Goal: Task Accomplishment & Management: Manage account settings

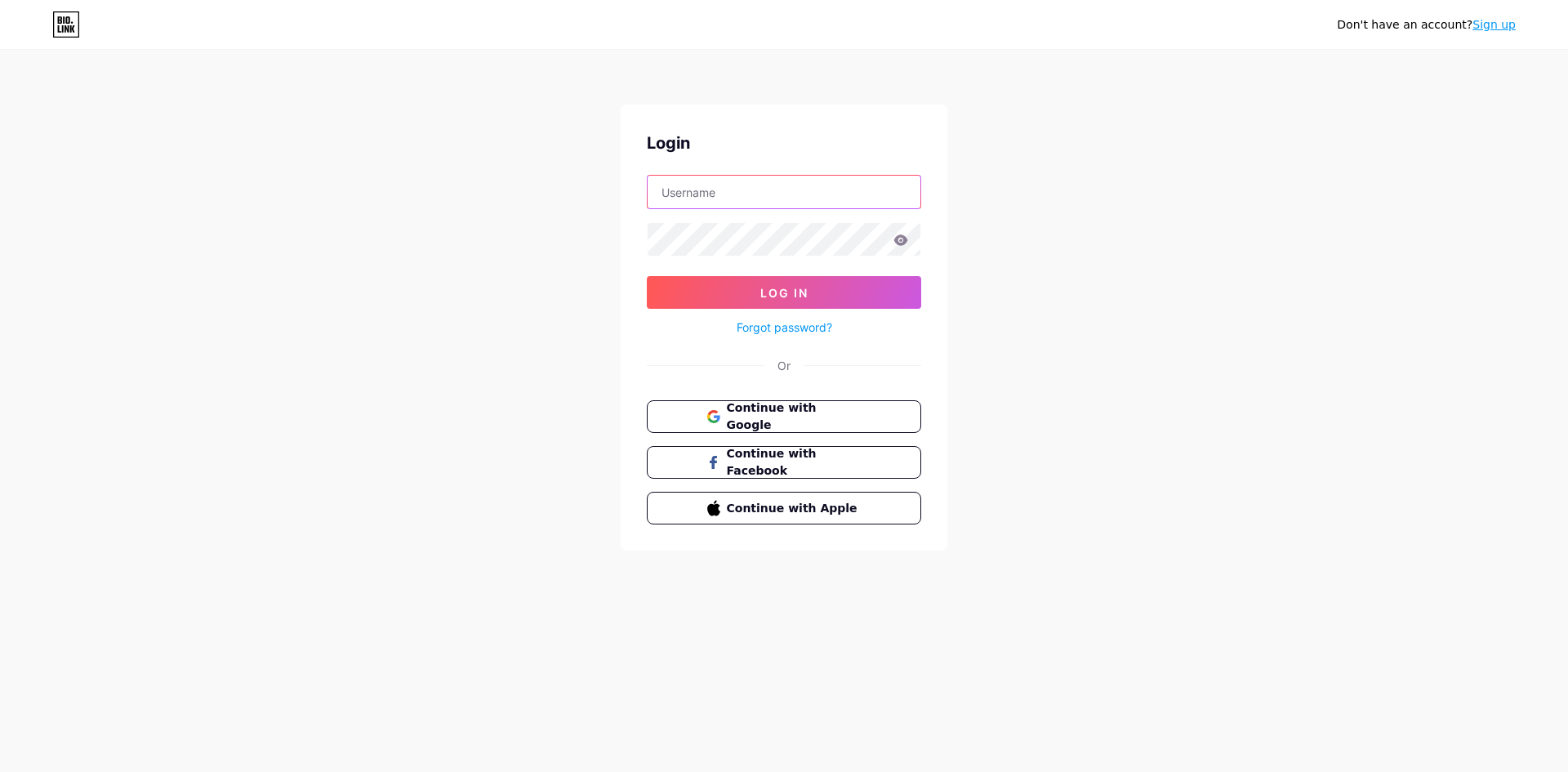
click at [709, 198] on input "text" at bounding box center [784, 193] width 273 height 33
type input "[EMAIL_ADDRESS][DOMAIN_NAME]"
click at [824, 193] on input "[EMAIL_ADDRESS][DOMAIN_NAME]" at bounding box center [784, 193] width 273 height 33
click at [647, 276] on button "Log In" at bounding box center [784, 292] width 274 height 33
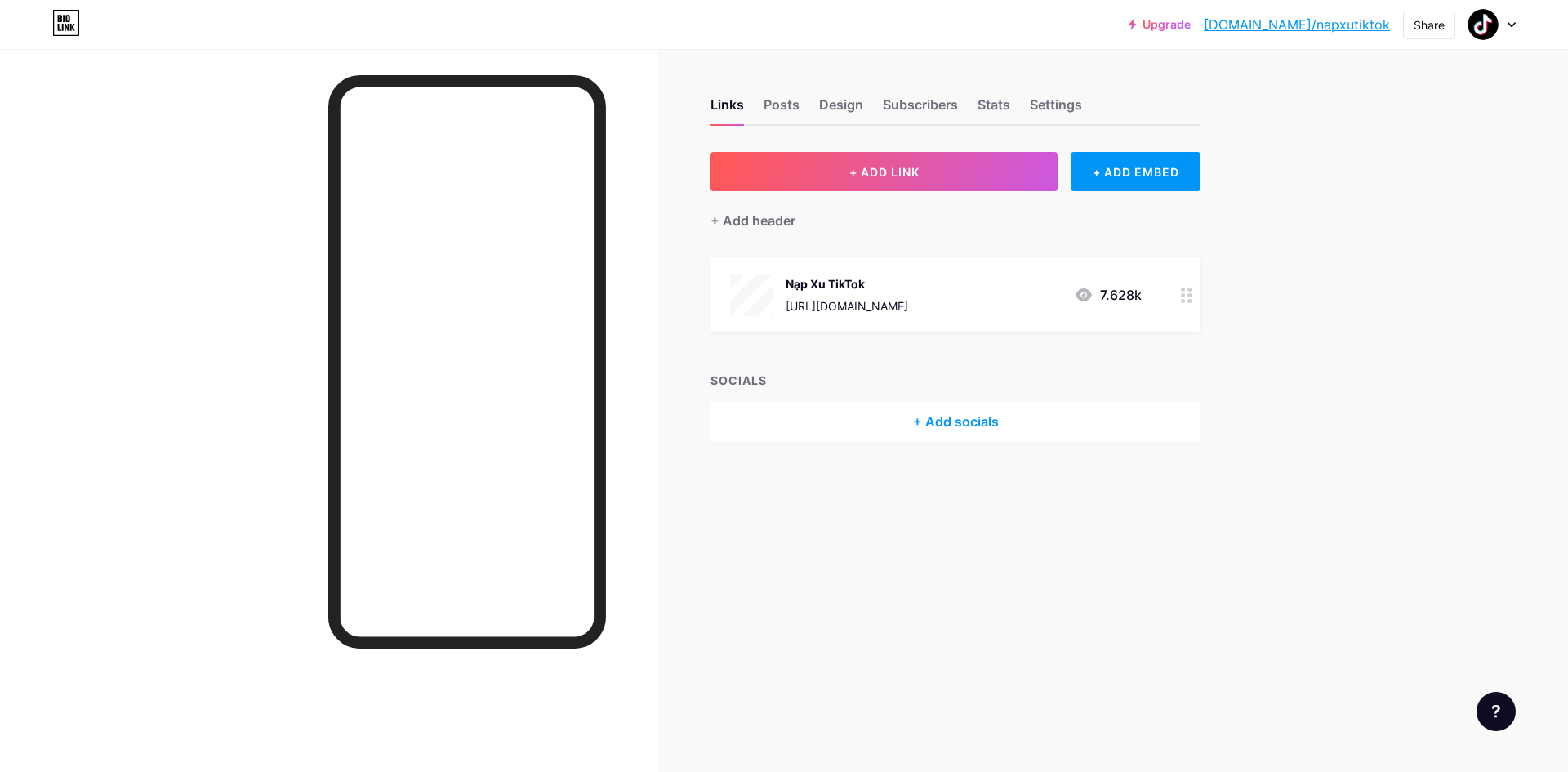
click at [1179, 294] on div at bounding box center [1187, 295] width 28 height 75
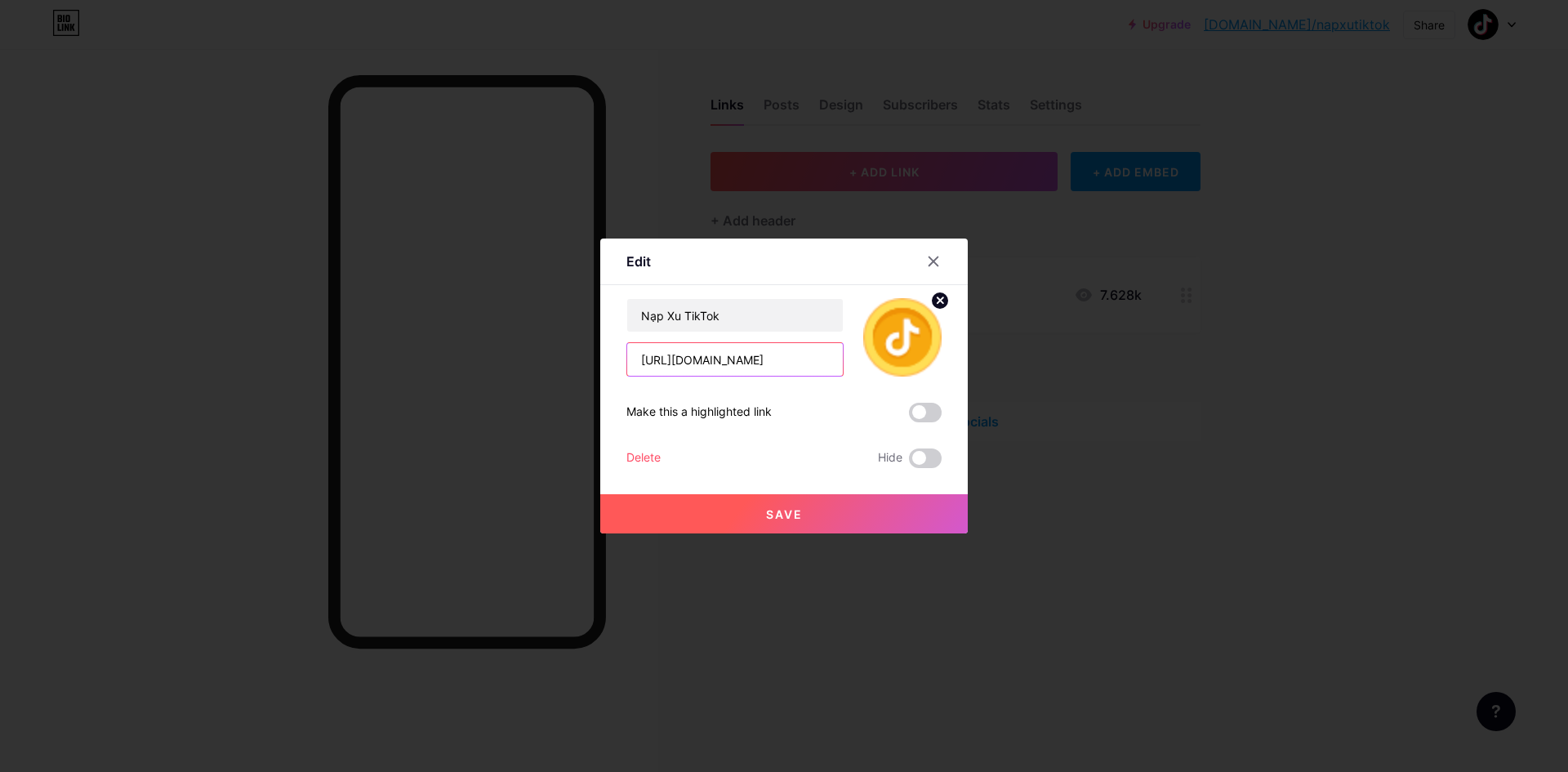
drag, startPoint x: 768, startPoint y: 352, endPoint x: 326, endPoint y: 359, distance: 442.1
click at [326, 359] on div "Edit Content YouTube Play YouTube video without leaving your page. ADD Vimeo Pl…" at bounding box center [784, 386] width 1568 height 772
paste input "gift"
type input "[URL][DOMAIN_NAME]"
click at [701, 510] on button "Save" at bounding box center [784, 513] width 368 height 39
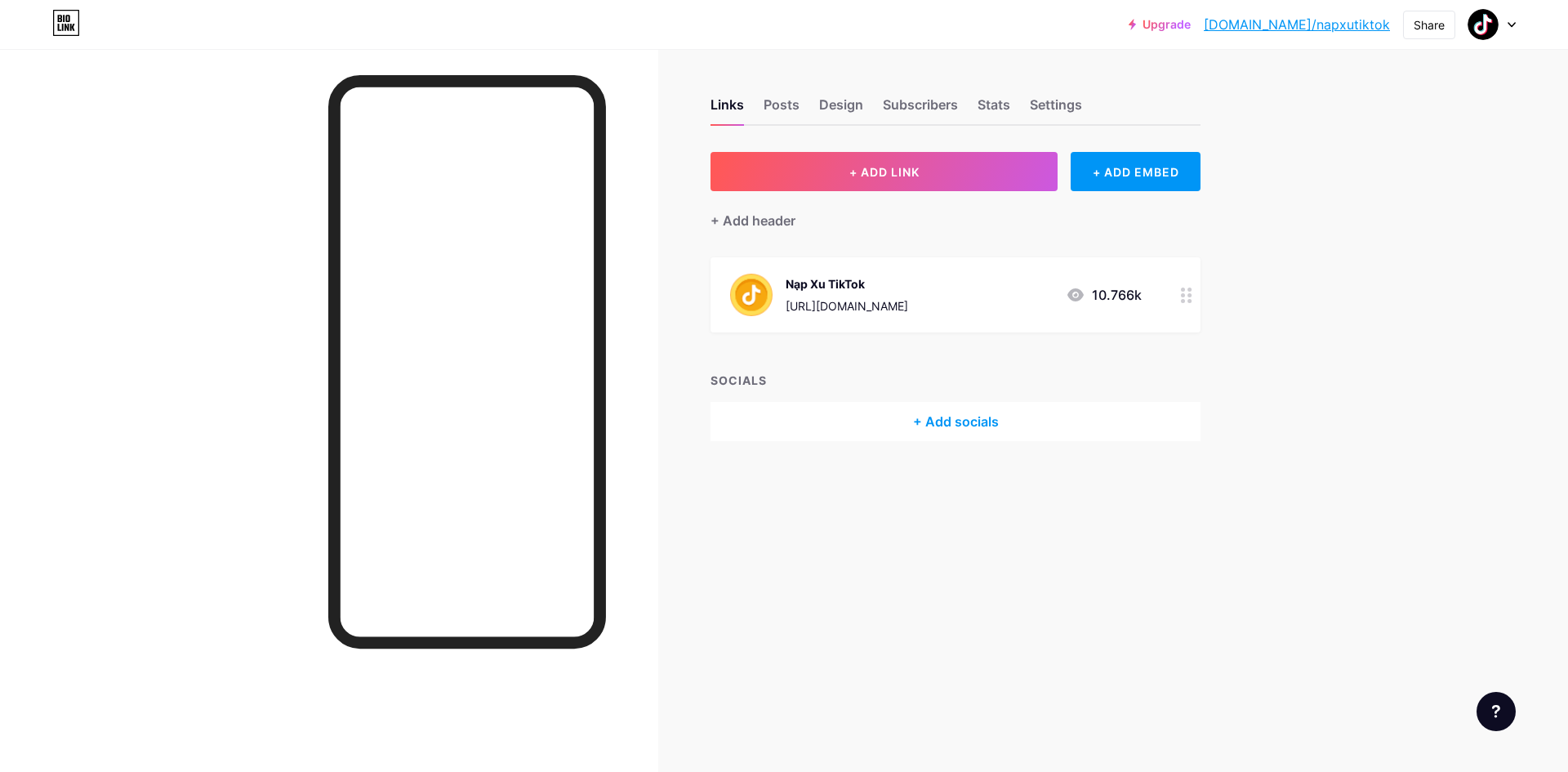
click at [1286, 32] on link "[DOMAIN_NAME]/napxutiktok" at bounding box center [1297, 24] width 186 height 19
